Goal: Information Seeking & Learning: Find specific fact

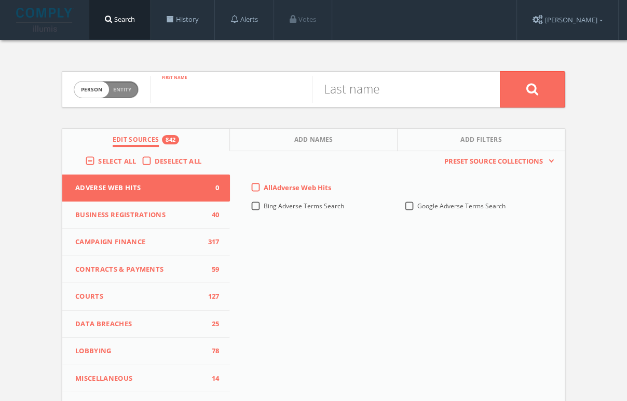
click at [182, 91] on input "text" at bounding box center [231, 89] width 162 height 27
click at [119, 87] on span "Entity" at bounding box center [122, 90] width 18 height 8
checkbox input "true"
click at [103, 159] on span "Select All" at bounding box center [117, 160] width 38 height 9
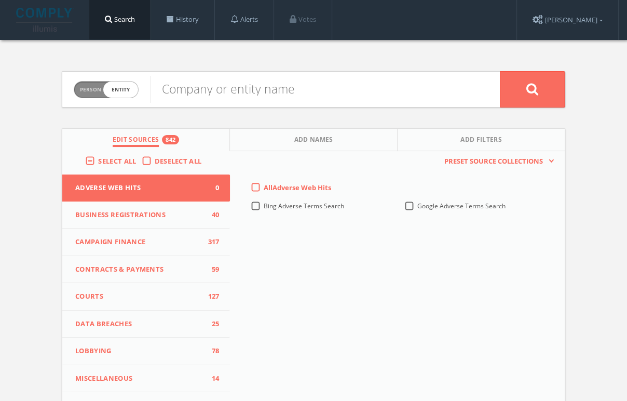
click at [0, 0] on input "Select All" at bounding box center [0, 0] width 0 height 0
click at [103, 159] on span "Select All" at bounding box center [117, 160] width 38 height 9
click at [0, 0] on input "Select All" at bounding box center [0, 0] width 0 height 0
click at [246, 89] on input "text" at bounding box center [325, 89] width 350 height 27
paste input "[URL][DOMAIN_NAME][DEMOGRAPHIC_DATA][PERSON_NAME]"
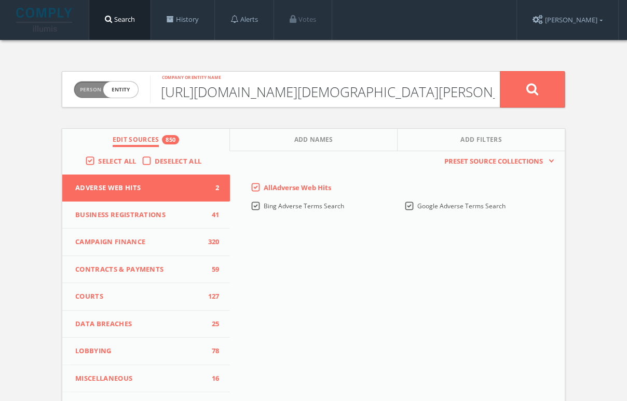
scroll to position [0, 512]
type input "[URL][DOMAIN_NAME][DEMOGRAPHIC_DATA][PERSON_NAME]"
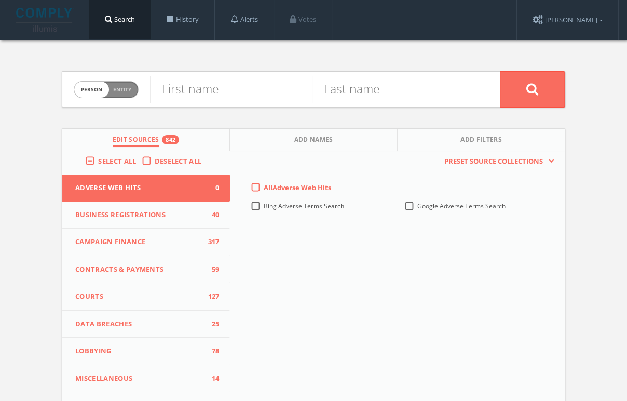
click at [126, 80] on div "Person Entity person" at bounding box center [106, 90] width 65 height 36
click at [121, 88] on span "Entity" at bounding box center [122, 90] width 18 height 8
checkbox input "true"
click at [100, 159] on span "Select All" at bounding box center [117, 160] width 38 height 9
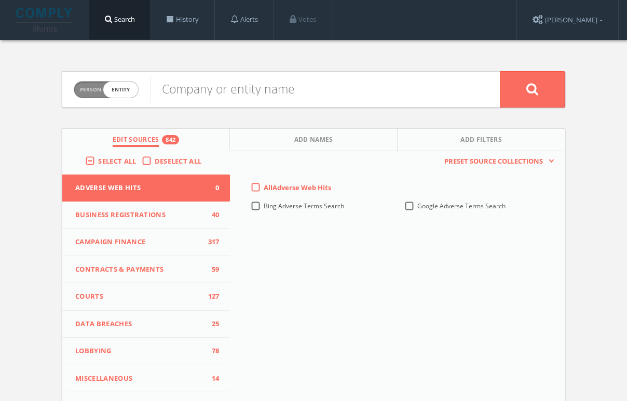
click at [0, 0] on input "Select All" at bounding box center [0, 0] width 0 height 0
click at [100, 159] on span "Select All" at bounding box center [117, 160] width 38 height 9
click at [0, 0] on input "Select All" at bounding box center [0, 0] width 0 height 0
click at [218, 94] on input "text" at bounding box center [325, 89] width 350 height 27
type input "FIRST NATIONAL BANK [PERSON_NAME]"
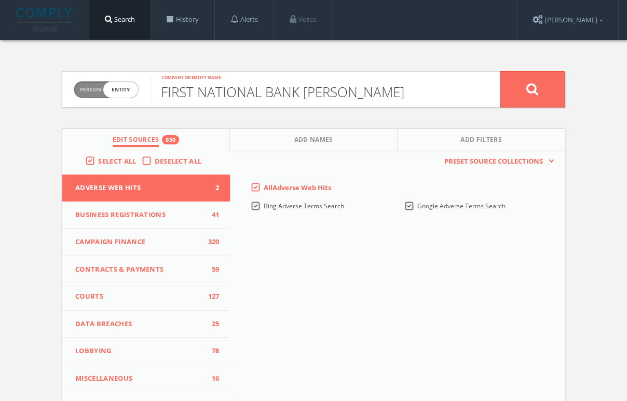
click at [500, 71] on button at bounding box center [532, 89] width 65 height 36
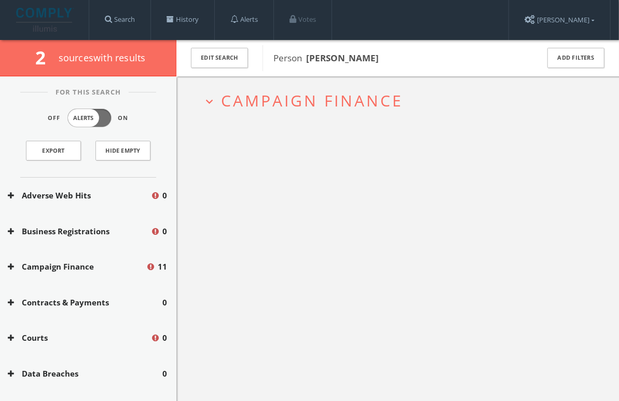
click at [219, 98] on button "expand_more Campaign Finance" at bounding box center [401, 100] width 399 height 17
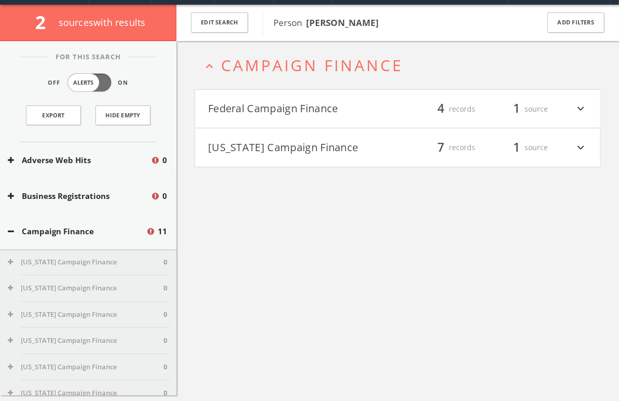
click at [219, 98] on h4 "Federal Campaign Finance filter_list 4 records 1 source expand_more" at bounding box center [397, 109] width 405 height 38
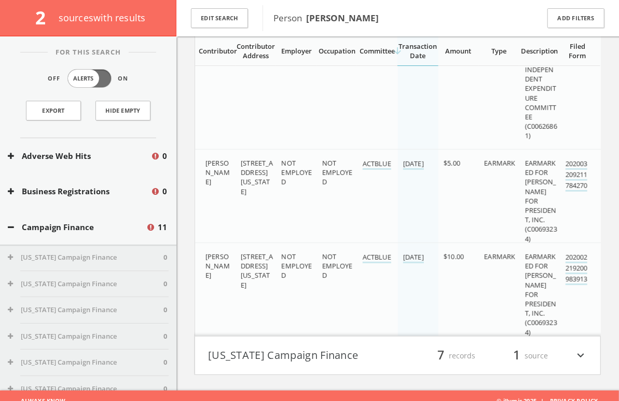
scroll to position [303, 0]
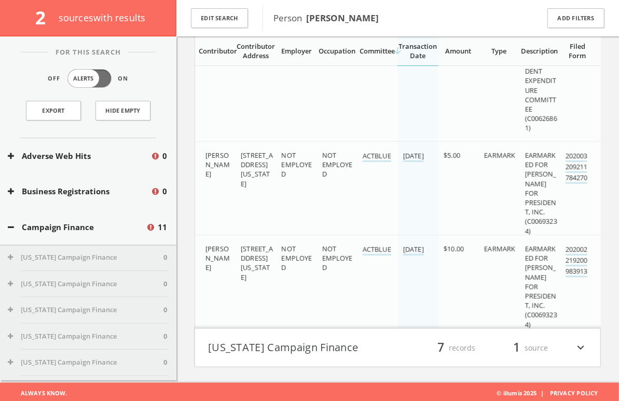
click at [305, 345] on button "New York Campaign Finance" at bounding box center [303, 348] width 190 height 18
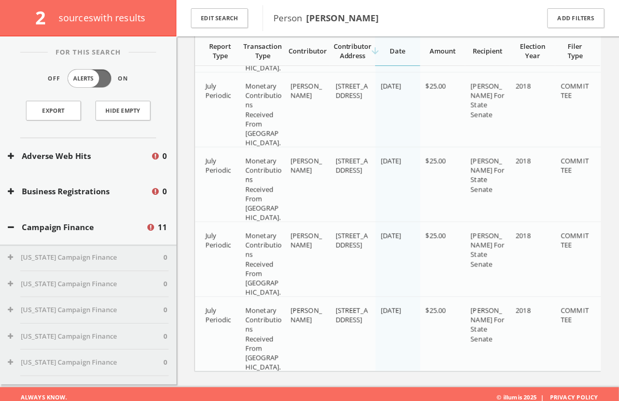
scroll to position [885, 0]
